Goal: Task Accomplishment & Management: Use online tool/utility

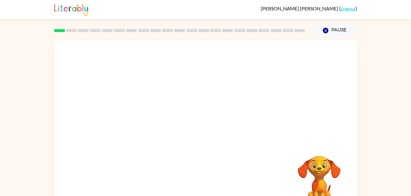
scroll to position [19, 0]
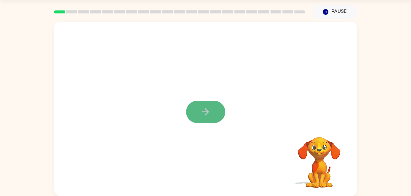
click at [194, 110] on button "button" at bounding box center [205, 112] width 39 height 22
click at [199, 111] on div at bounding box center [205, 109] width 303 height 175
drag, startPoint x: 205, startPoint y: 119, endPoint x: 206, endPoint y: 123, distance: 4.2
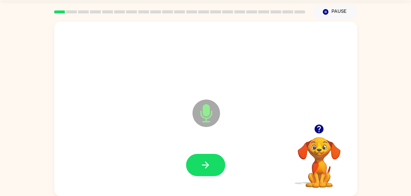
drag, startPoint x: 201, startPoint y: 109, endPoint x: 202, endPoint y: 120, distance: 11.0
click at [202, 120] on icon at bounding box center [206, 114] width 28 height 28
click at [209, 165] on icon "button" at bounding box center [205, 165] width 11 height 11
click at [254, 163] on div at bounding box center [205, 165] width 291 height 50
click at [204, 165] on icon "button" at bounding box center [205, 165] width 11 height 11
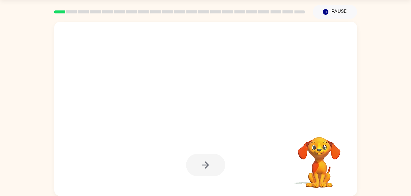
click at [204, 165] on div at bounding box center [205, 165] width 39 height 22
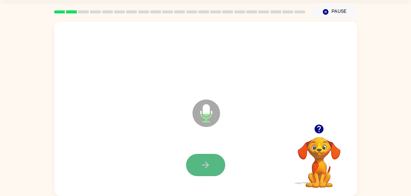
click at [209, 163] on icon "button" at bounding box center [205, 165] width 11 height 11
click at [210, 164] on icon "button" at bounding box center [205, 165] width 11 height 11
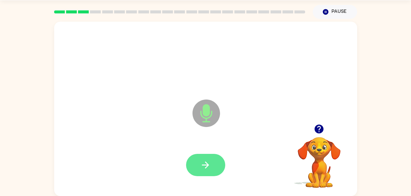
click at [215, 176] on button "button" at bounding box center [205, 165] width 39 height 22
click at [212, 167] on button "button" at bounding box center [205, 165] width 39 height 22
click at [198, 159] on button "button" at bounding box center [205, 165] width 39 height 22
click at [205, 167] on icon "button" at bounding box center [205, 165] width 11 height 11
click at [211, 165] on button "button" at bounding box center [205, 165] width 39 height 22
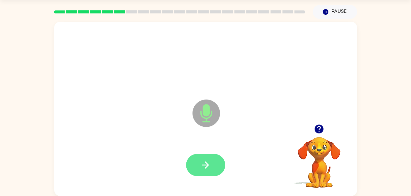
click at [208, 159] on button "button" at bounding box center [205, 165] width 39 height 22
click at [195, 157] on button "button" at bounding box center [205, 165] width 39 height 22
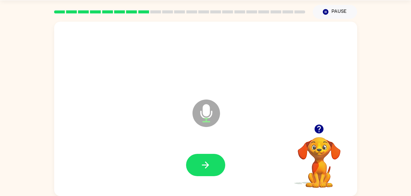
click at [191, 150] on div at bounding box center [205, 165] width 291 height 50
click at [208, 167] on icon "button" at bounding box center [205, 165] width 11 height 11
click at [209, 165] on div at bounding box center [205, 165] width 39 height 22
click at [201, 165] on icon "button" at bounding box center [205, 165] width 11 height 11
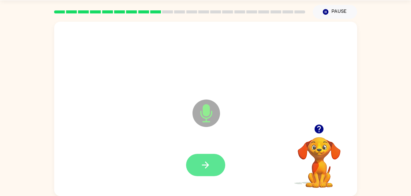
click at [220, 171] on button "button" at bounding box center [205, 165] width 39 height 22
click at [213, 168] on button "button" at bounding box center [205, 165] width 39 height 22
click at [200, 171] on button "button" at bounding box center [205, 165] width 39 height 22
click at [217, 175] on button "button" at bounding box center [205, 165] width 39 height 22
click at [219, 171] on button "button" at bounding box center [205, 165] width 39 height 22
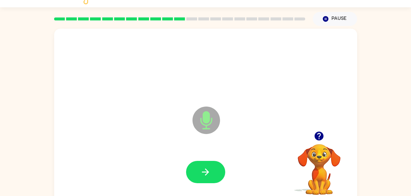
scroll to position [2, 0]
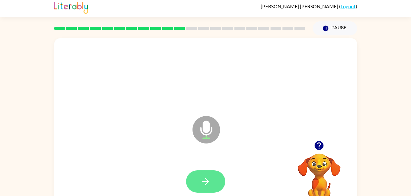
click at [198, 177] on button "button" at bounding box center [205, 182] width 39 height 22
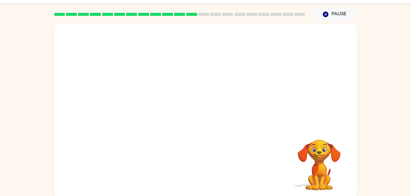
scroll to position [19, 0]
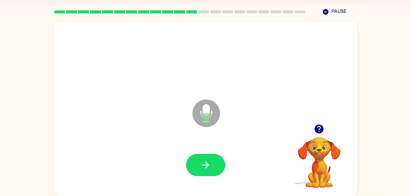
click at [215, 154] on div at bounding box center [205, 165] width 39 height 22
click at [200, 170] on icon "button" at bounding box center [205, 165] width 11 height 11
click at [215, 161] on button "button" at bounding box center [205, 165] width 39 height 22
click at [189, 175] on div at bounding box center [205, 165] width 39 height 22
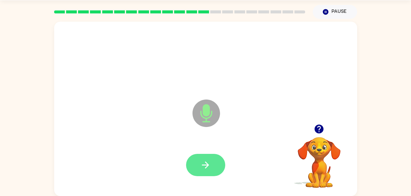
click at [206, 162] on icon "button" at bounding box center [205, 165] width 11 height 11
click at [213, 159] on button "button" at bounding box center [205, 165] width 39 height 22
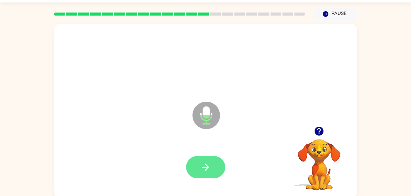
click at [203, 169] on icon "button" at bounding box center [205, 167] width 11 height 11
click at [202, 158] on button "button" at bounding box center [205, 167] width 39 height 22
click at [212, 157] on button "button" at bounding box center [205, 167] width 39 height 22
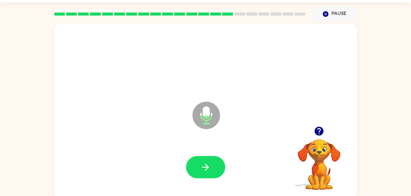
click at [312, 170] on video "Your browser must support playing .mp4 files to use Literably. Please try using…" at bounding box center [318, 160] width 61 height 61
drag, startPoint x: 268, startPoint y: 149, endPoint x: 227, endPoint y: 129, distance: 46.1
click at [227, 129] on div "Microphone The Microphone is here when it is your turn to talk" at bounding box center [205, 111] width 303 height 175
drag, startPoint x: 212, startPoint y: 120, endPoint x: 212, endPoint y: 116, distance: 4.3
click at [211, 118] on icon "Microphone The Microphone is here when it is your turn to talk" at bounding box center [237, 123] width 92 height 46
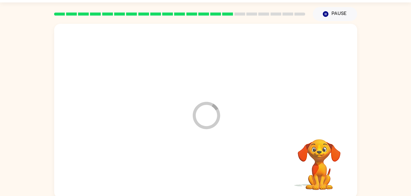
drag, startPoint x: 204, startPoint y: 110, endPoint x: 211, endPoint y: 167, distance: 57.9
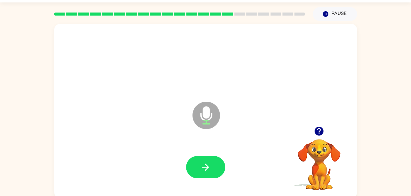
click at [323, 146] on video "Your browser must support playing .mp4 files to use Literably. Please try using…" at bounding box center [318, 160] width 61 height 61
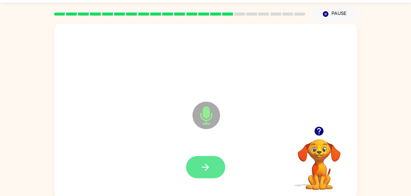
click at [212, 167] on button "button" at bounding box center [205, 167] width 39 height 22
click at [208, 171] on icon "button" at bounding box center [205, 167] width 11 height 11
click at [199, 161] on button "button" at bounding box center [205, 167] width 39 height 22
click at [208, 165] on icon "button" at bounding box center [205, 167] width 11 height 11
click at [200, 159] on button "button" at bounding box center [205, 167] width 39 height 22
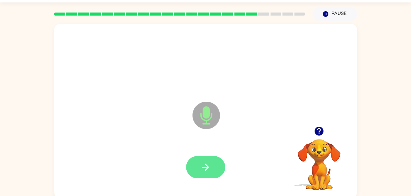
click at [205, 172] on icon "button" at bounding box center [205, 167] width 11 height 11
click at [210, 165] on icon "button" at bounding box center [205, 167] width 11 height 11
click at [209, 165] on icon "button" at bounding box center [205, 167] width 11 height 11
click at [210, 174] on button "button" at bounding box center [205, 167] width 39 height 22
click at [210, 167] on icon "button" at bounding box center [205, 167] width 11 height 11
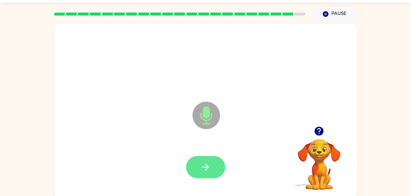
click at [198, 172] on button "button" at bounding box center [205, 167] width 39 height 22
click at [206, 168] on icon "button" at bounding box center [205, 167] width 11 height 11
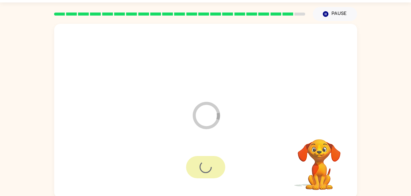
scroll to position [8, 0]
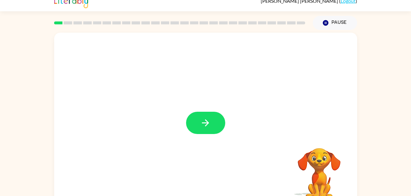
scroll to position [19, 0]
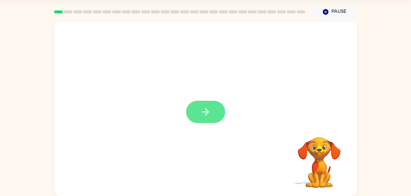
click at [202, 104] on button "button" at bounding box center [205, 112] width 39 height 22
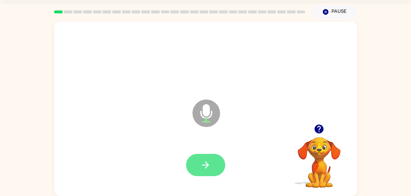
click at [205, 165] on icon "button" at bounding box center [205, 165] width 7 height 7
click at [200, 164] on icon "button" at bounding box center [205, 165] width 11 height 11
click at [198, 157] on button "button" at bounding box center [205, 165] width 39 height 22
click at [202, 162] on icon "button" at bounding box center [205, 165] width 11 height 11
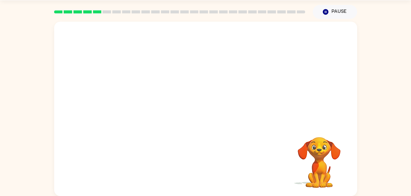
click at [319, 165] on video "Your browser must support playing .mp4 files to use Literably. Please try using…" at bounding box center [318, 158] width 61 height 61
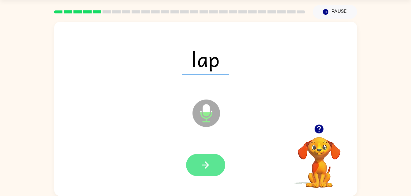
click at [212, 169] on button "button" at bounding box center [205, 165] width 39 height 22
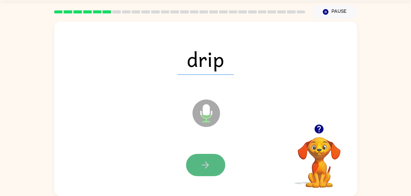
click at [207, 163] on icon "button" at bounding box center [205, 165] width 11 height 11
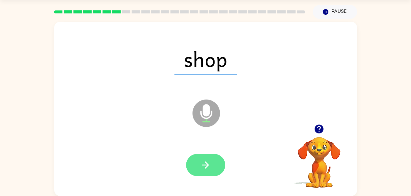
click at [193, 170] on button "button" at bounding box center [205, 165] width 39 height 22
click at [205, 162] on icon "button" at bounding box center [205, 165] width 11 height 11
click at [214, 172] on button "button" at bounding box center [205, 165] width 39 height 22
click at [208, 163] on icon "button" at bounding box center [205, 165] width 11 height 11
click at [203, 166] on icon "button" at bounding box center [205, 165] width 11 height 11
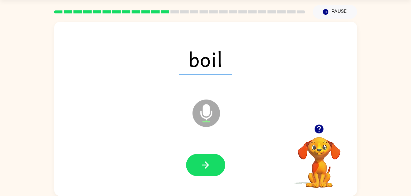
click at [220, 175] on div at bounding box center [205, 165] width 39 height 22
click at [205, 175] on button "button" at bounding box center [205, 165] width 39 height 22
click at [200, 163] on div at bounding box center [205, 165] width 39 height 22
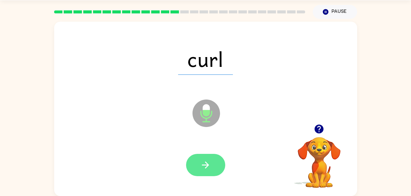
click at [214, 168] on button "button" at bounding box center [205, 165] width 39 height 22
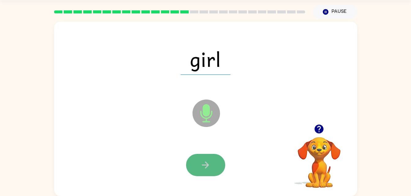
click at [200, 163] on icon "button" at bounding box center [205, 165] width 11 height 11
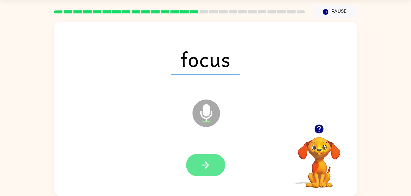
click at [207, 164] on icon "button" at bounding box center [205, 165] width 11 height 11
click at [215, 162] on button "button" at bounding box center [205, 165] width 39 height 22
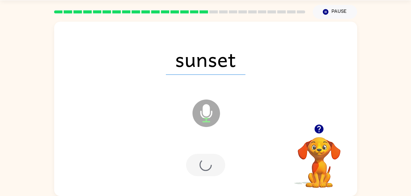
click at [212, 163] on div at bounding box center [205, 165] width 39 height 22
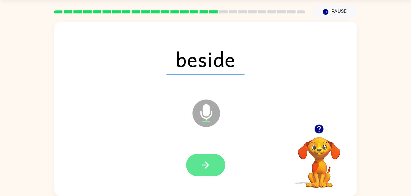
click at [209, 174] on button "button" at bounding box center [205, 165] width 39 height 22
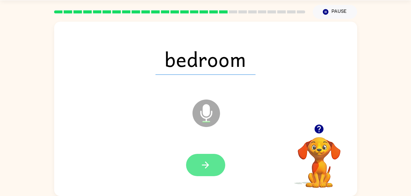
click at [207, 167] on icon "button" at bounding box center [205, 165] width 7 height 7
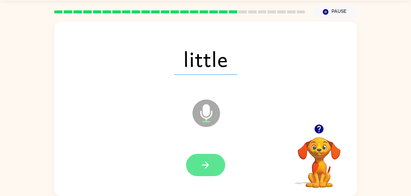
click at [217, 169] on button "button" at bounding box center [205, 165] width 39 height 22
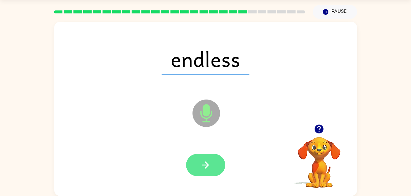
click at [211, 167] on button "button" at bounding box center [205, 165] width 39 height 22
click at [207, 171] on button "button" at bounding box center [205, 165] width 39 height 22
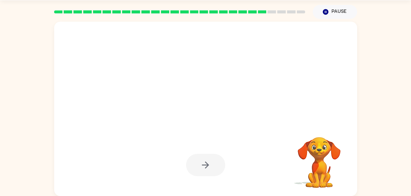
click at [213, 159] on div at bounding box center [205, 165] width 39 height 22
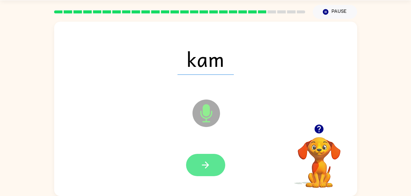
click at [216, 168] on button "button" at bounding box center [205, 165] width 39 height 22
click at [206, 167] on icon "button" at bounding box center [205, 165] width 11 height 11
click at [210, 173] on button "button" at bounding box center [205, 165] width 39 height 22
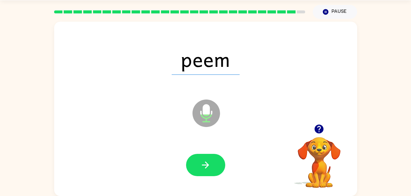
click at [217, 168] on button "button" at bounding box center [205, 165] width 39 height 22
click at [218, 175] on div at bounding box center [205, 165] width 39 height 22
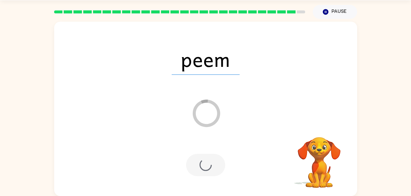
scroll to position [8, 0]
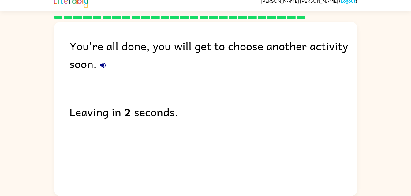
click at [104, 63] on icon "button" at bounding box center [103, 66] width 6 height 6
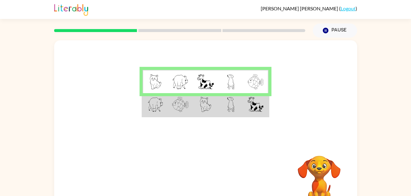
click at [217, 85] on td at bounding box center [205, 82] width 25 height 24
click at [167, 109] on td at bounding box center [155, 105] width 25 height 24
click at [190, 88] on td at bounding box center [180, 82] width 25 height 24
click at [183, 101] on img at bounding box center [180, 104] width 17 height 15
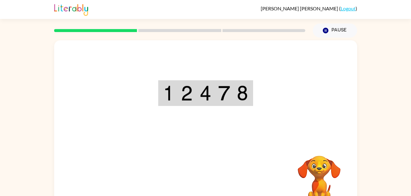
click at [205, 172] on div "Your browser must support playing .mp4 files to use Literably. Please try using…" at bounding box center [205, 127] width 303 height 175
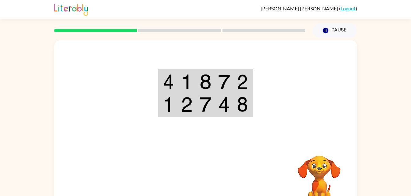
click at [178, 88] on td at bounding box center [186, 82] width 19 height 24
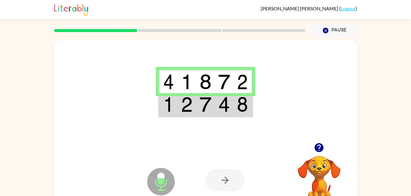
click at [205, 120] on div at bounding box center [205, 91] width 303 height 103
click at [196, 106] on td at bounding box center [205, 105] width 19 height 24
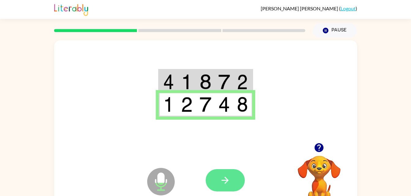
click at [235, 172] on button "button" at bounding box center [224, 180] width 39 height 22
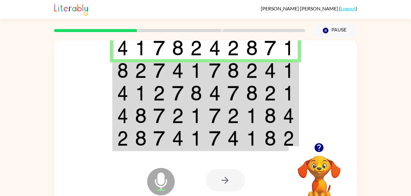
click at [226, 180] on div at bounding box center [224, 180] width 39 height 22
click at [176, 72] on img at bounding box center [178, 70] width 12 height 15
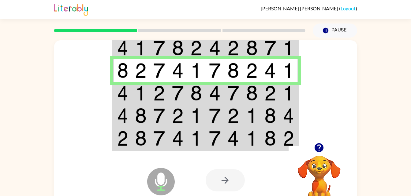
click at [191, 92] on img at bounding box center [196, 93] width 12 height 15
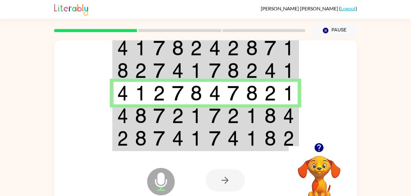
click at [209, 117] on img at bounding box center [215, 115] width 12 height 15
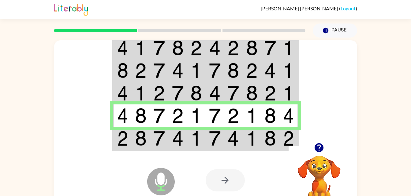
click at [201, 139] on img at bounding box center [196, 138] width 12 height 15
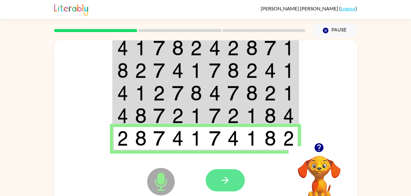
click at [232, 187] on button "button" at bounding box center [224, 180] width 39 height 22
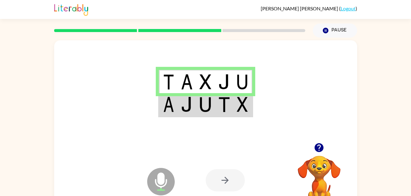
click at [231, 108] on td at bounding box center [224, 105] width 19 height 24
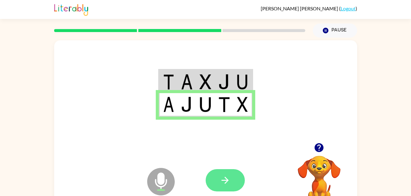
click at [231, 180] on button "button" at bounding box center [224, 180] width 39 height 22
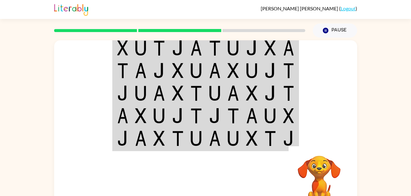
click at [295, 47] on td at bounding box center [288, 48] width 19 height 24
click at [279, 49] on td at bounding box center [288, 48] width 19 height 24
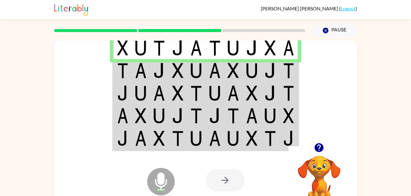
click at [287, 44] on img at bounding box center [288, 47] width 11 height 15
click at [281, 72] on td at bounding box center [288, 70] width 19 height 23
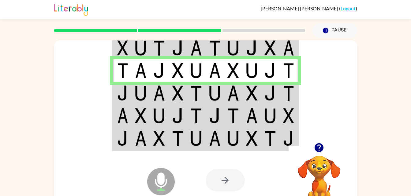
click at [283, 93] on img at bounding box center [288, 93] width 11 height 15
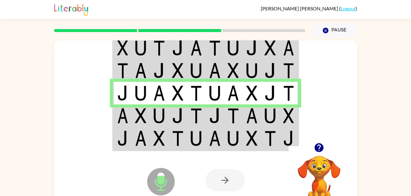
click at [279, 115] on td at bounding box center [270, 116] width 19 height 23
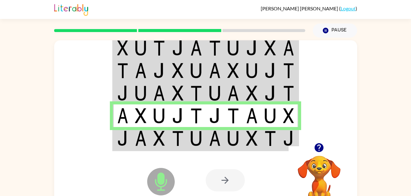
click at [281, 136] on td at bounding box center [288, 139] width 19 height 24
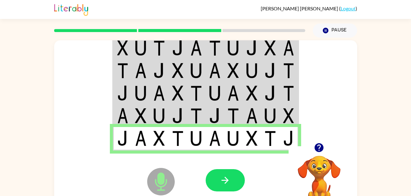
click at [266, 60] on td at bounding box center [270, 70] width 19 height 23
click at [255, 53] on img at bounding box center [252, 47] width 12 height 15
click at [249, 46] on img at bounding box center [252, 47] width 12 height 15
click at [208, 46] on td at bounding box center [214, 48] width 19 height 24
click at [209, 46] on img at bounding box center [215, 47] width 12 height 15
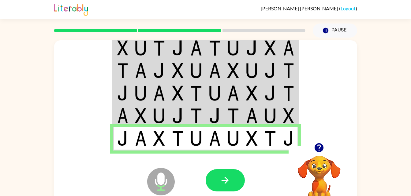
scroll to position [19, 0]
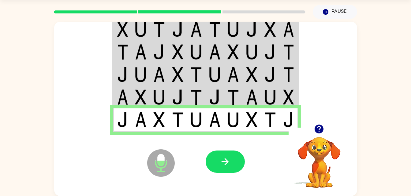
click at [220, 102] on img at bounding box center [215, 97] width 12 height 15
click at [223, 120] on td at bounding box center [214, 121] width 19 height 24
click at [220, 99] on td at bounding box center [214, 97] width 19 height 23
click at [220, 76] on img at bounding box center [215, 74] width 12 height 15
click at [219, 55] on img at bounding box center [215, 51] width 12 height 15
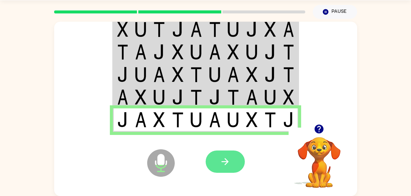
click at [231, 169] on button "button" at bounding box center [224, 162] width 39 height 22
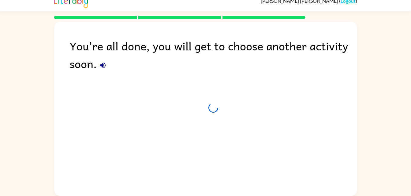
scroll to position [8, 0]
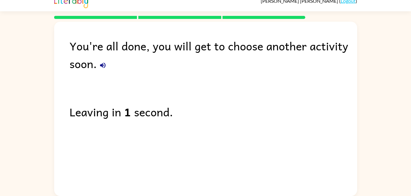
click at [81, 60] on div "You're all done, you will get to choose another activity soon." at bounding box center [212, 54] width 287 height 35
click at [89, 69] on div "You're all done, you will get to choose another activity soon." at bounding box center [212, 54] width 287 height 35
click at [102, 71] on button "button" at bounding box center [103, 65] width 12 height 12
